Goal: Obtain resource: Download file/media

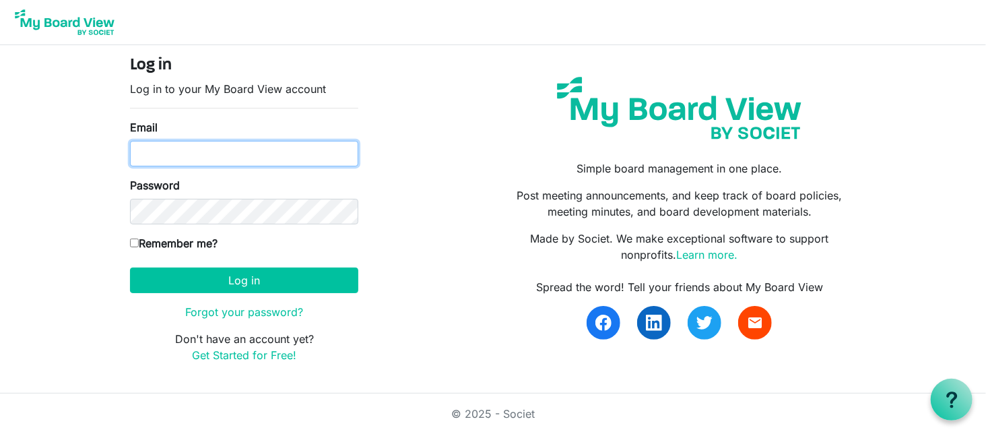
drag, startPoint x: 250, startPoint y: 141, endPoint x: 241, endPoint y: 156, distance: 17.2
click at [241, 156] on input "Email" at bounding box center [244, 154] width 228 height 26
type input "[PERSON_NAME][EMAIL_ADDRESS][DOMAIN_NAME]"
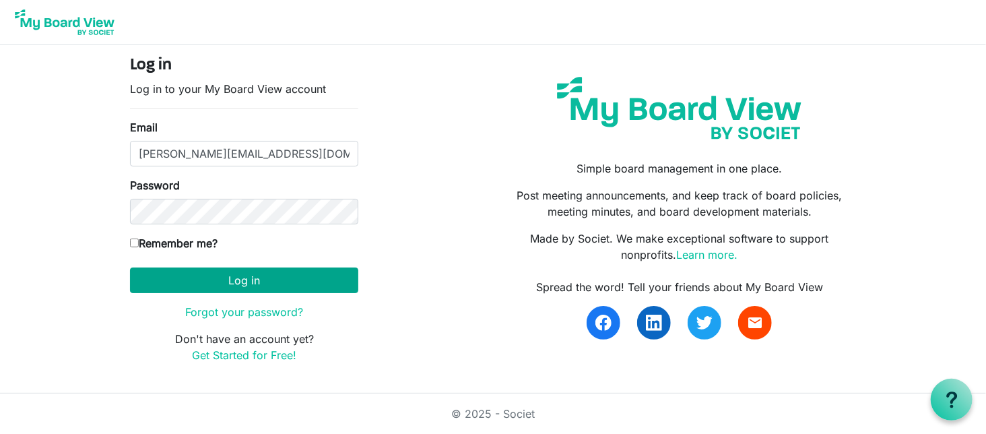
click at [253, 292] on form "Log in Log in to your My Board View account Email [PERSON_NAME][EMAIL_ADDRESS][…" at bounding box center [244, 209] width 228 height 307
click at [283, 273] on button "Log in" at bounding box center [244, 280] width 228 height 26
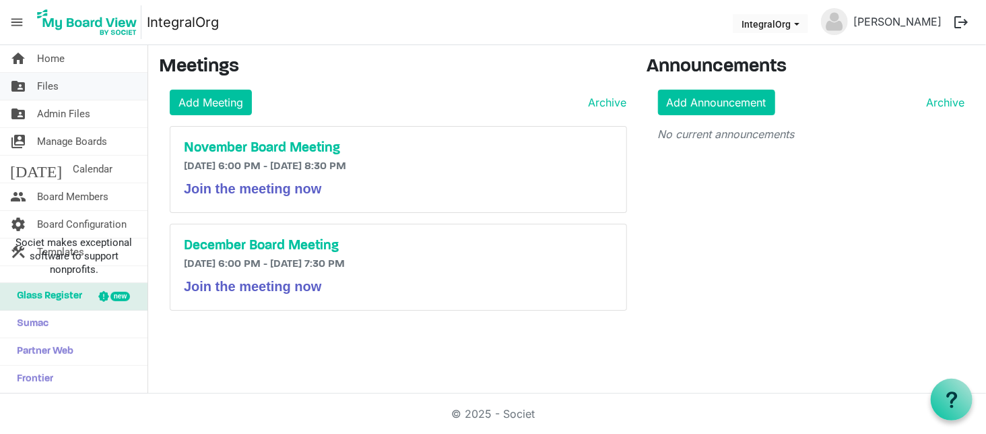
click at [28, 76] on link "folder_shared Files" at bounding box center [74, 86] width 148 height 27
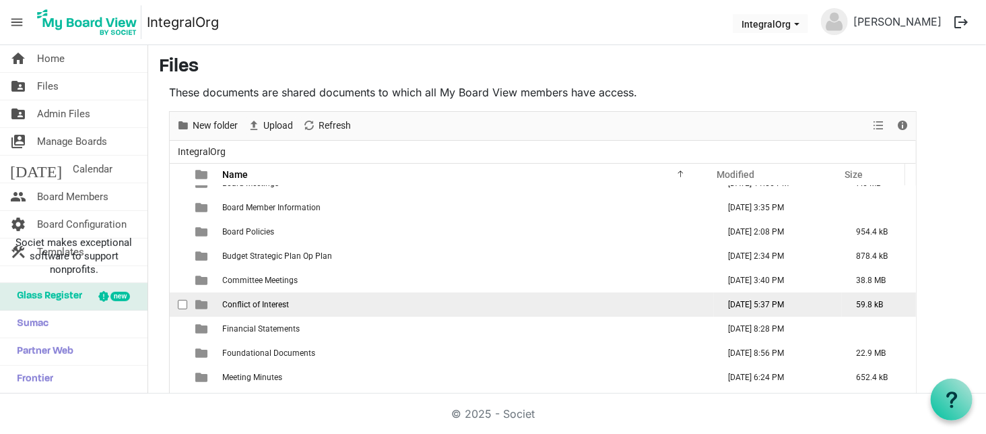
scroll to position [30, 0]
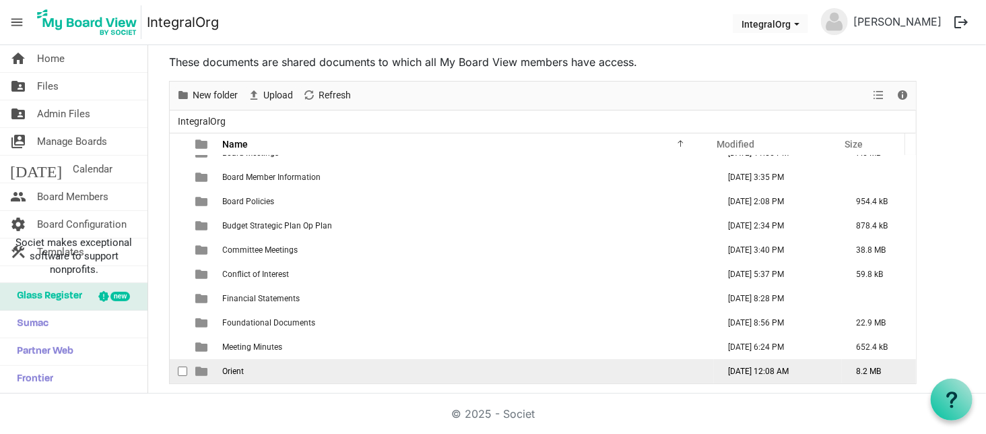
click at [247, 364] on td "Orient" at bounding box center [466, 371] width 496 height 24
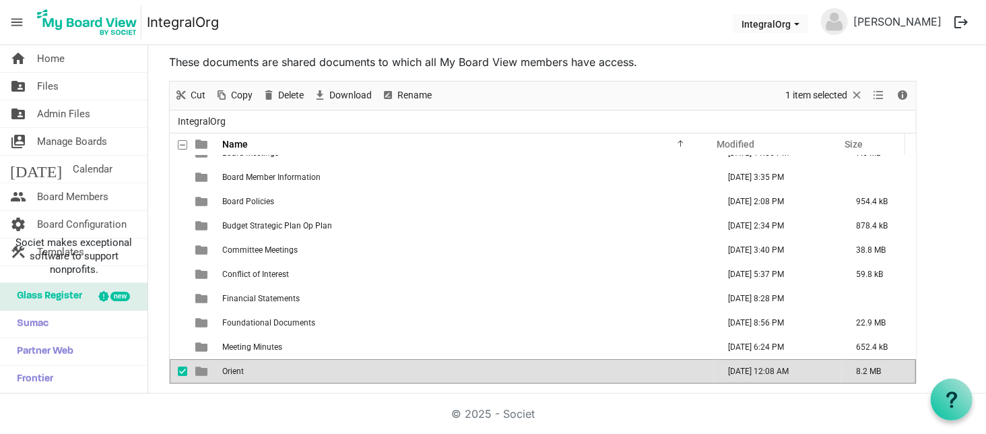
click at [232, 371] on span "Orient" at bounding box center [233, 371] width 22 height 9
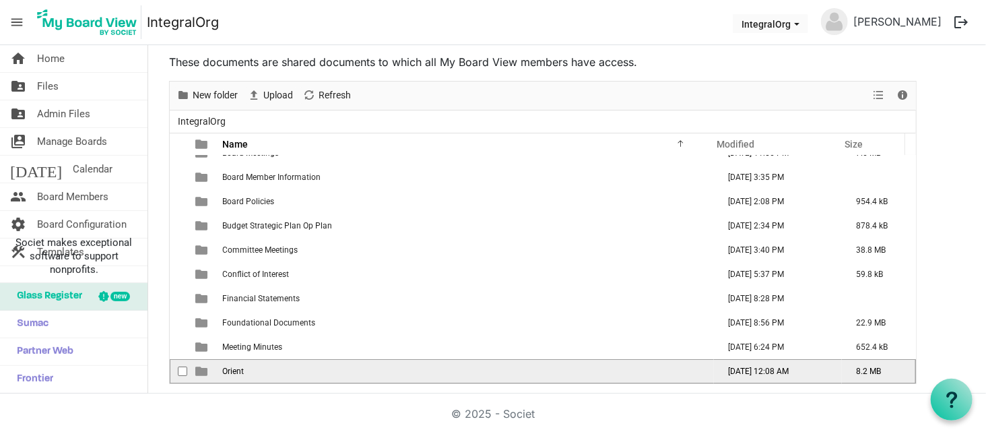
click at [232, 371] on span "Orient" at bounding box center [233, 371] width 22 height 9
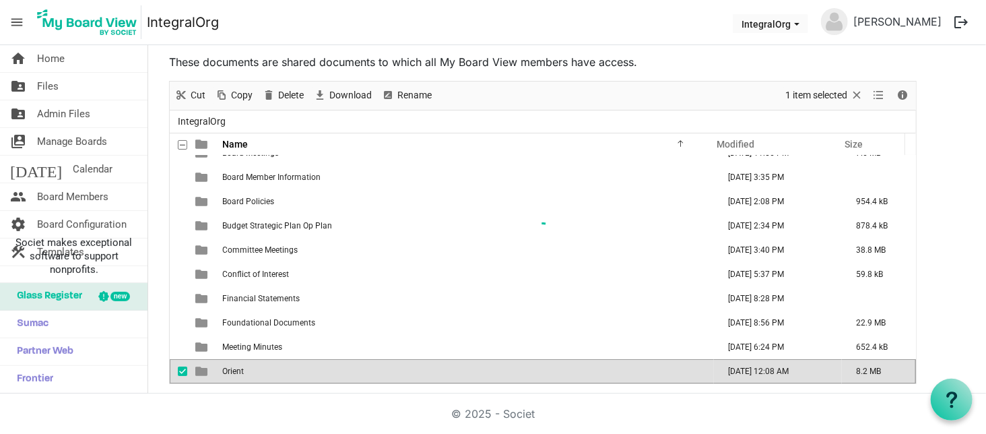
scroll to position [0, 0]
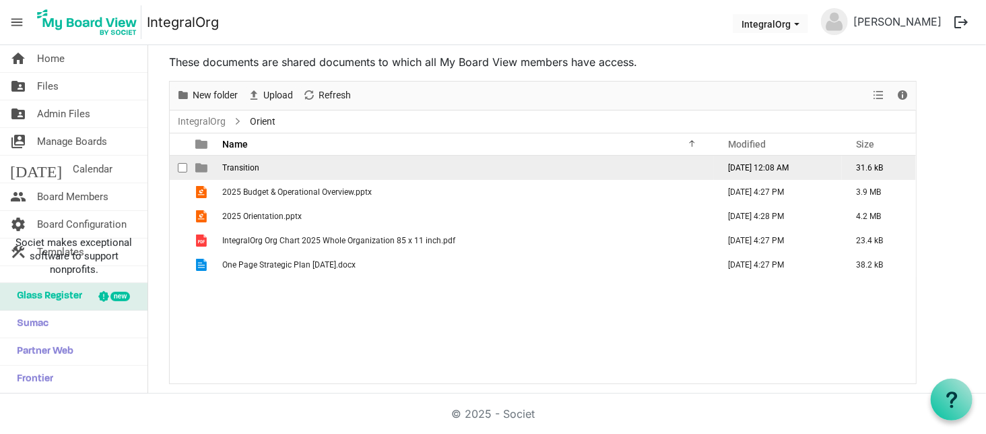
click at [240, 170] on span "Transition" at bounding box center [240, 167] width 37 height 9
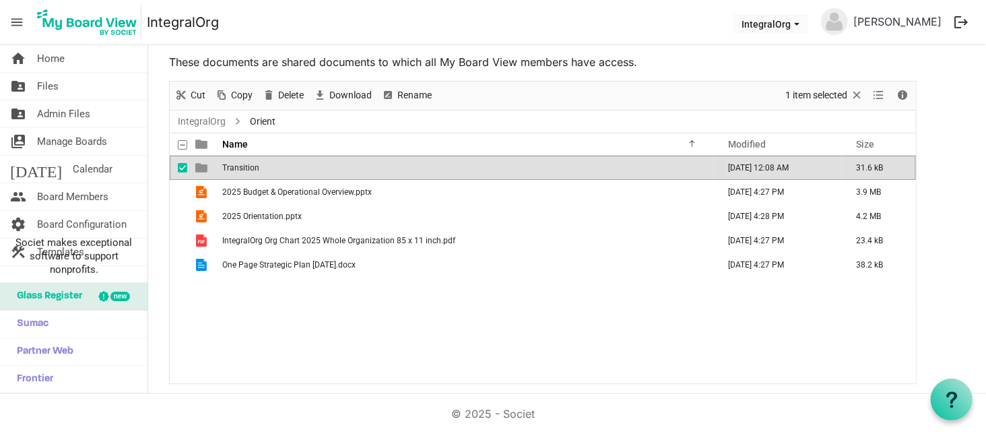
click at [240, 170] on span "Transition" at bounding box center [240, 167] width 37 height 9
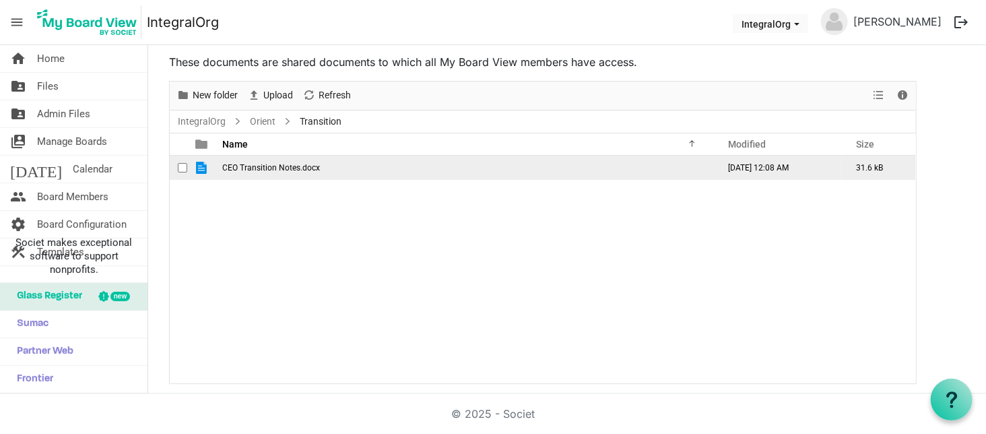
click at [240, 169] on span "CEO Transition Notes.docx" at bounding box center [271, 167] width 98 height 9
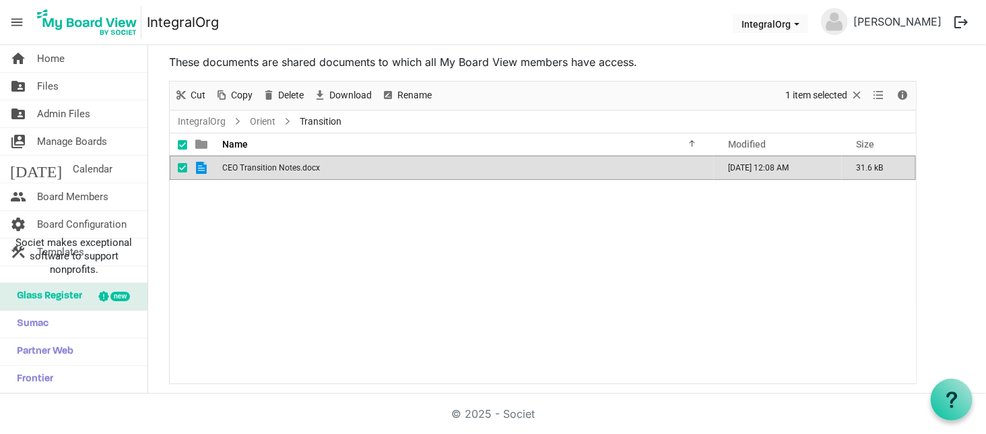
click at [240, 169] on span "CEO Transition Notes.docx" at bounding box center [271, 167] width 98 height 9
